Goal: Information Seeking & Learning: Learn about a topic

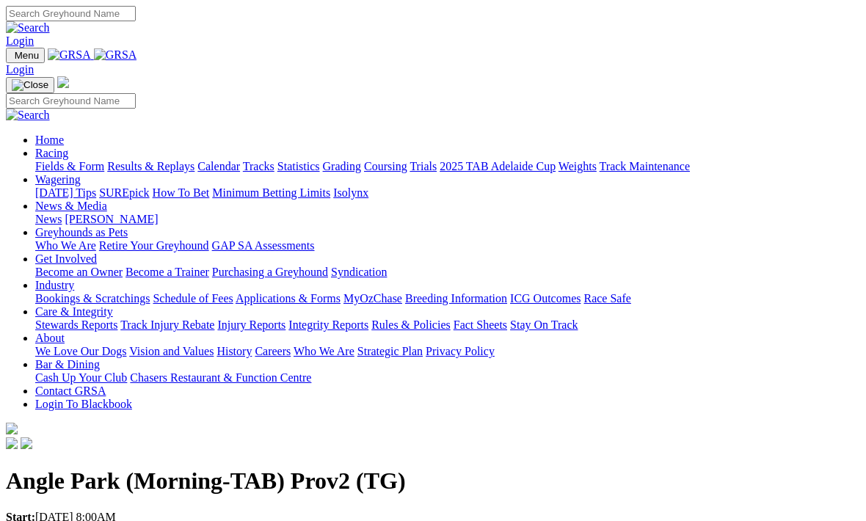
click at [68, 147] on link "Racing" at bounding box center [51, 153] width 33 height 12
click at [48, 160] on link "Fields & Form" at bounding box center [69, 166] width 69 height 12
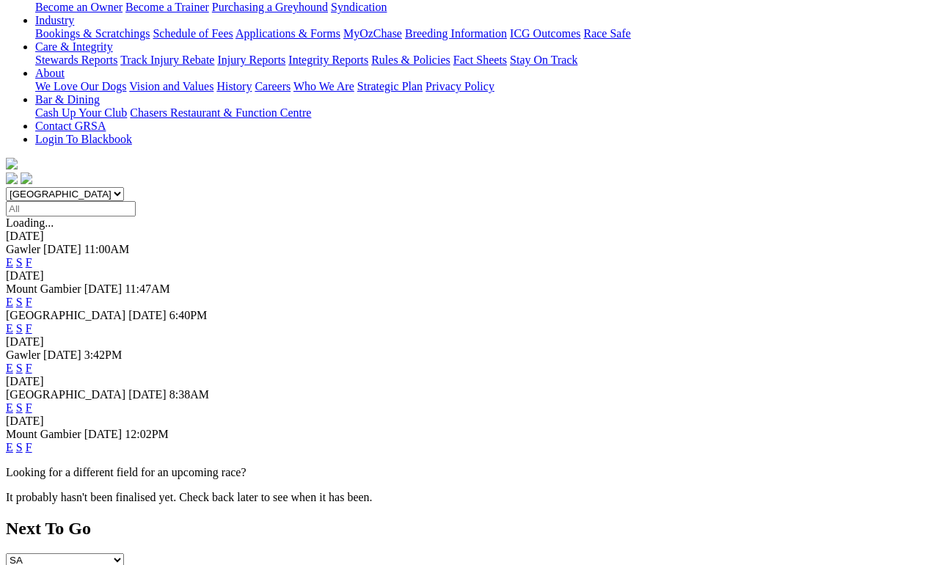
scroll to position [291, 0]
click at [32, 401] on link "F" at bounding box center [29, 407] width 7 height 12
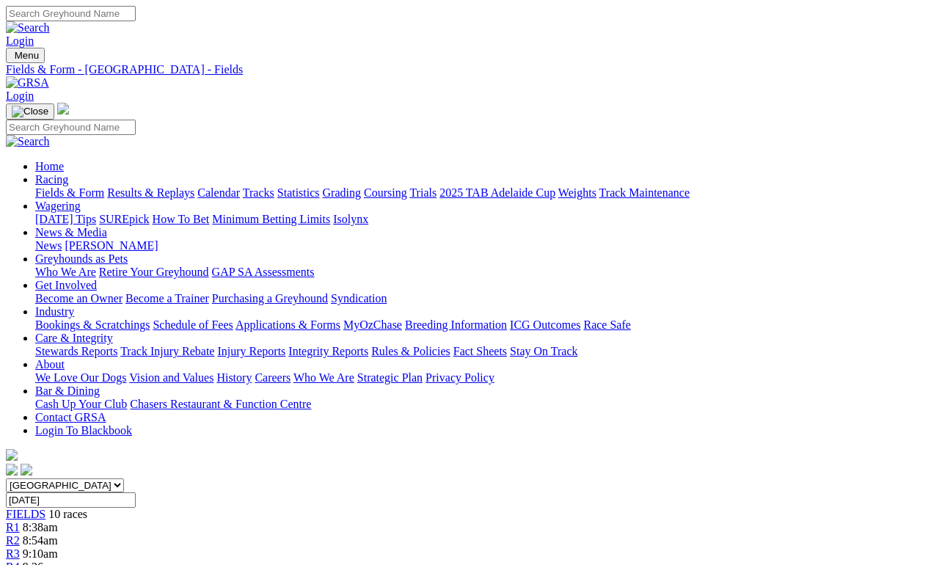
click at [136, 492] on input "Saturday, 13 Sep 2025" at bounding box center [71, 499] width 130 height 15
type input "Today, 10 Sep 2025"
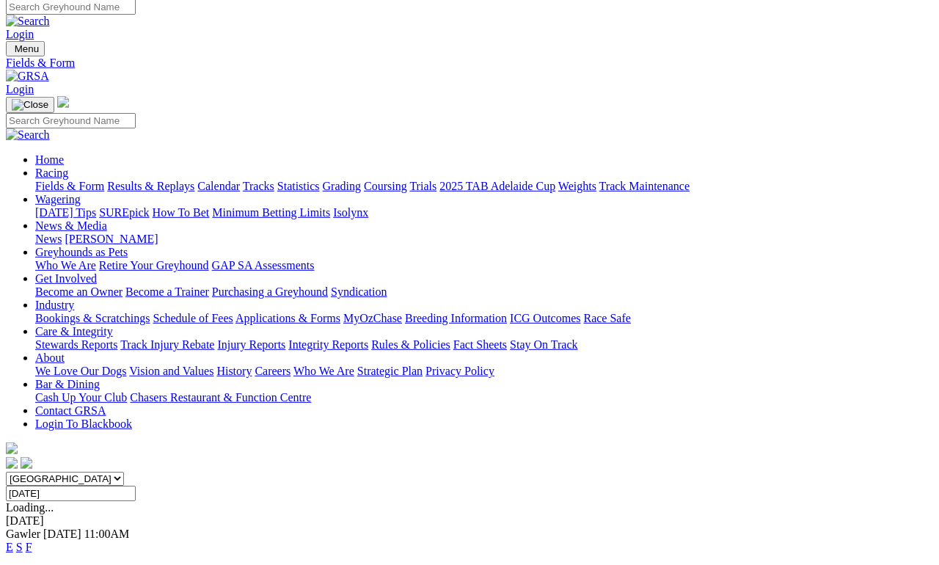
scroll to position [7, 0]
click at [32, 541] on link "F" at bounding box center [29, 547] width 7 height 12
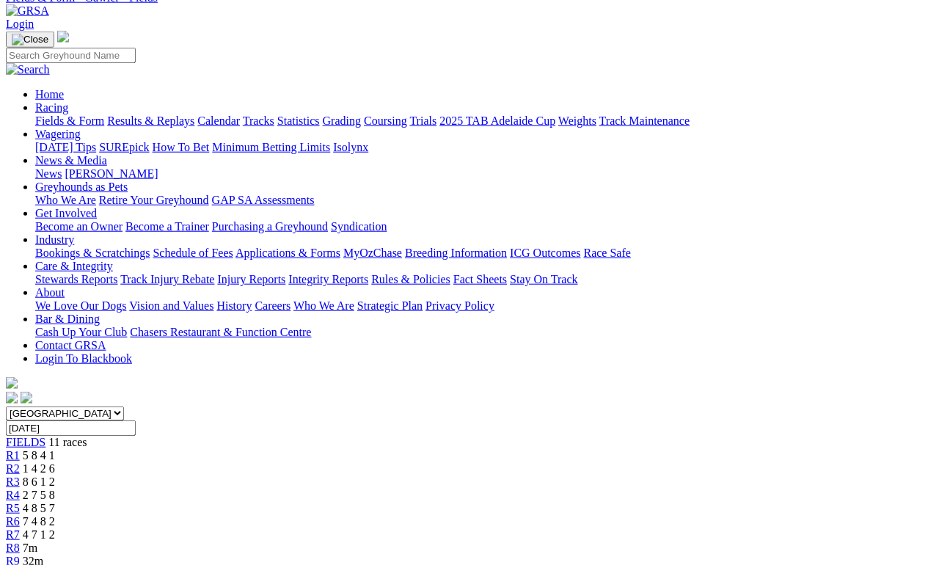
scroll to position [74, 0]
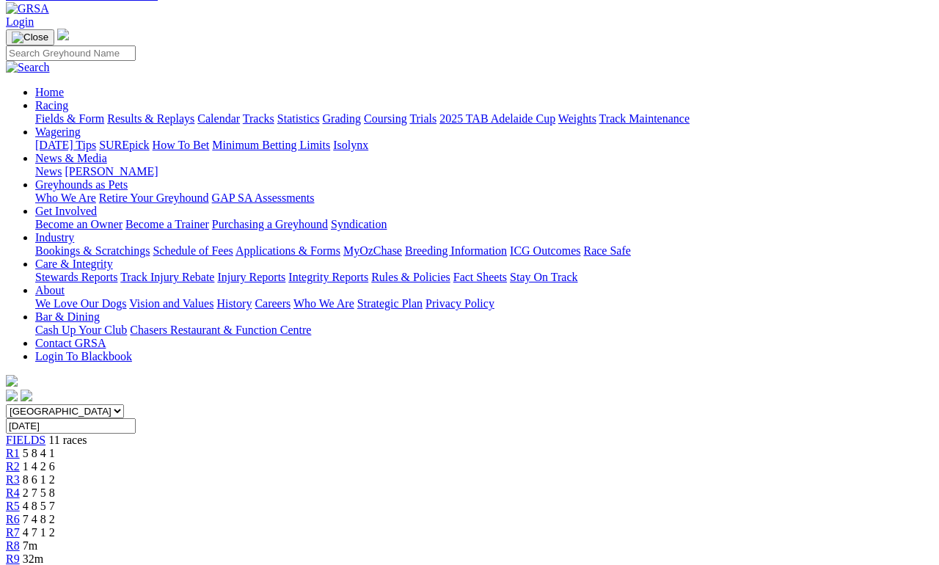
click at [20, 460] on span "R2" at bounding box center [13, 466] width 14 height 12
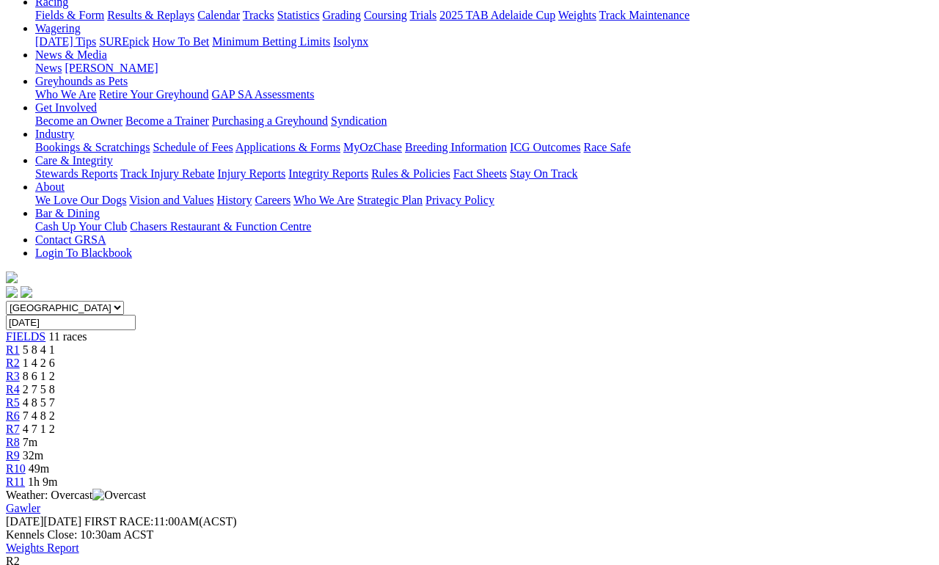
scroll to position [179, 0]
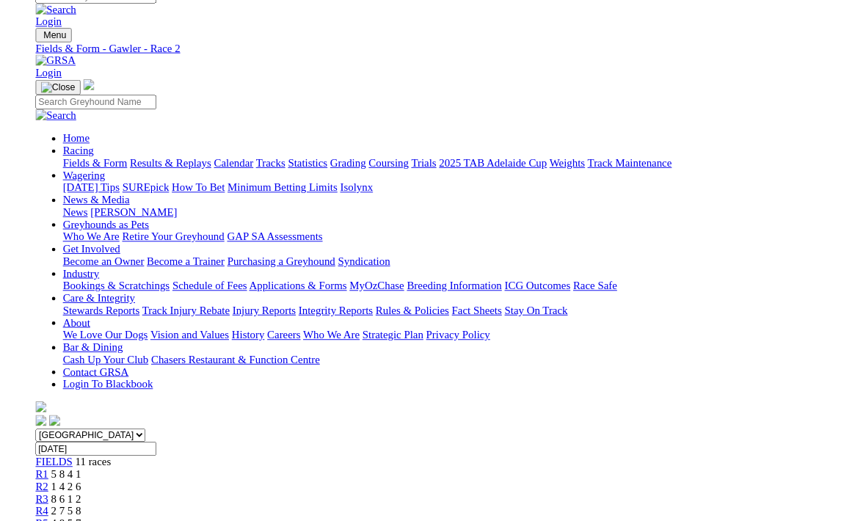
scroll to position [198, 0]
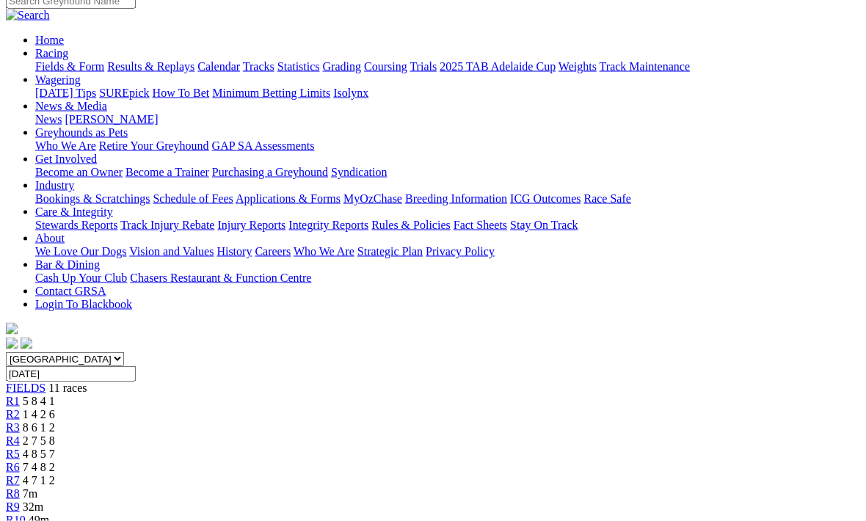
scroll to position [0, 0]
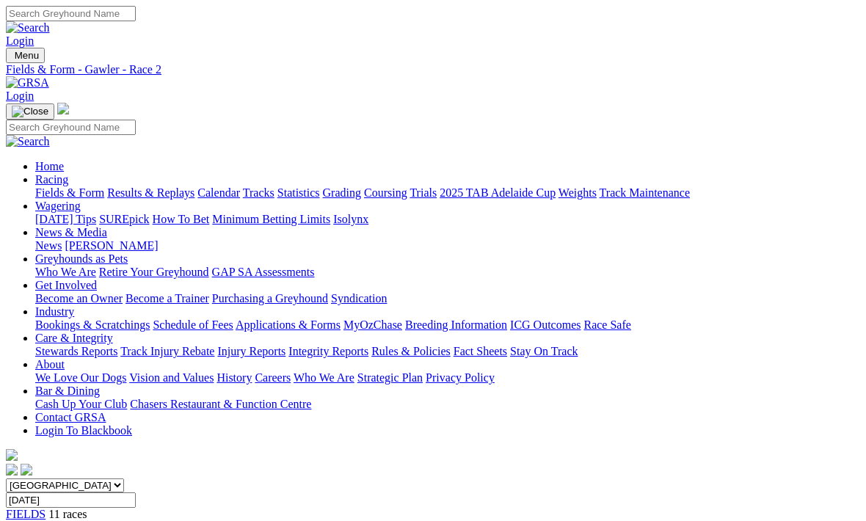
click at [62, 186] on link "Fields & Form" at bounding box center [69, 192] width 69 height 12
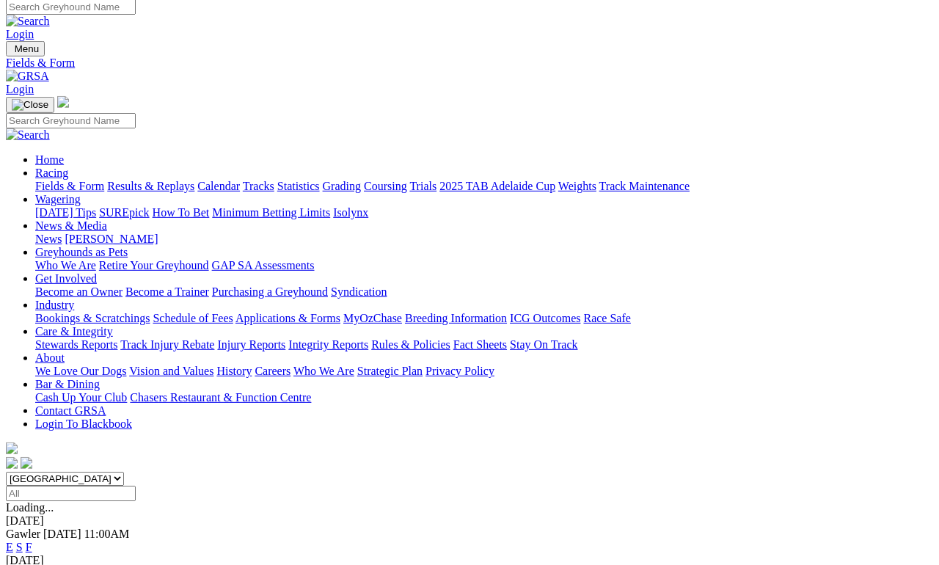
scroll to position [7, 0]
click at [32, 541] on link "F" at bounding box center [29, 547] width 7 height 12
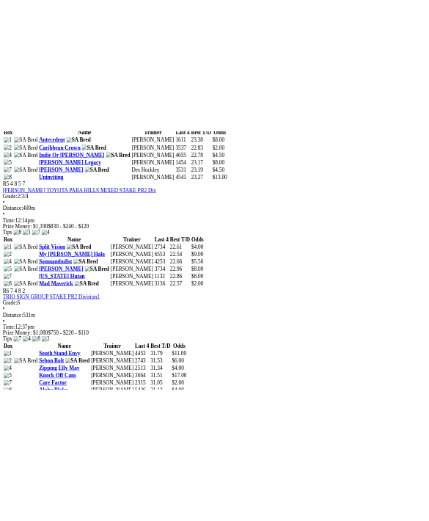
scroll to position [2749, 0]
